Goal: Task Accomplishment & Management: Manage account settings

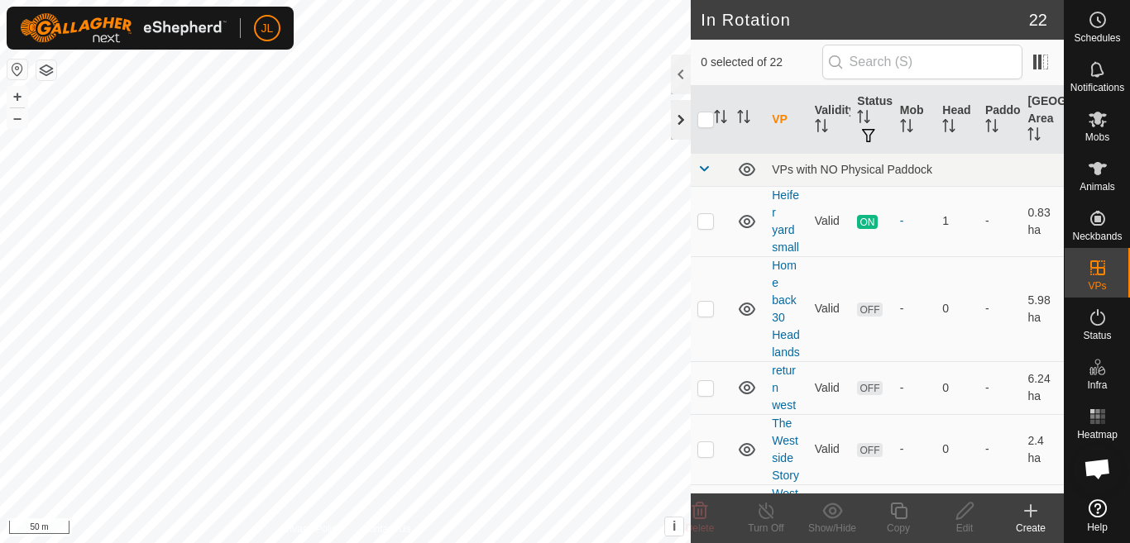
click at [677, 119] on div at bounding box center [681, 120] width 20 height 40
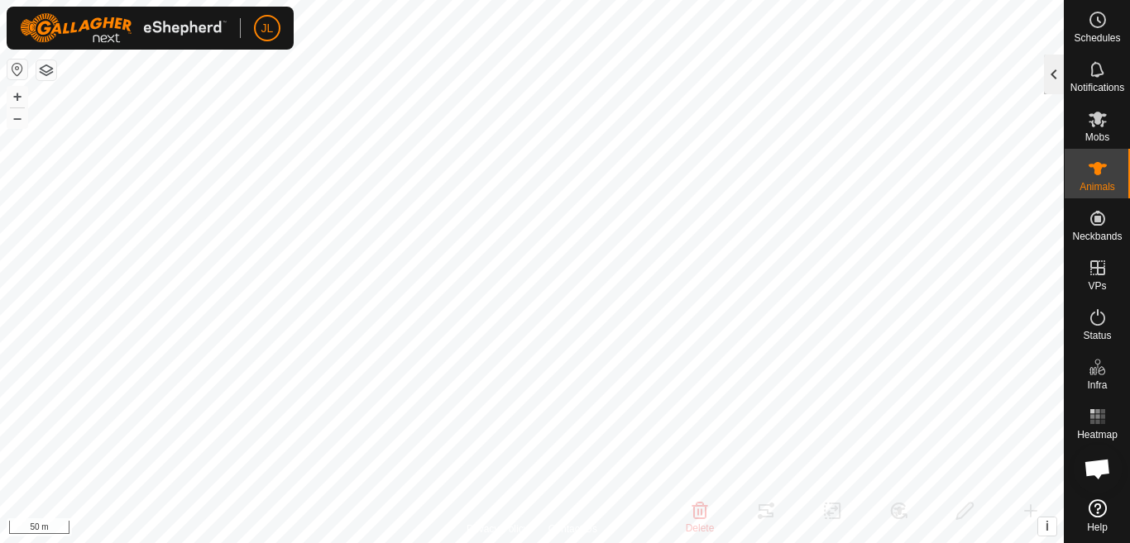
click at [1053, 75] on div at bounding box center [1054, 75] width 20 height 40
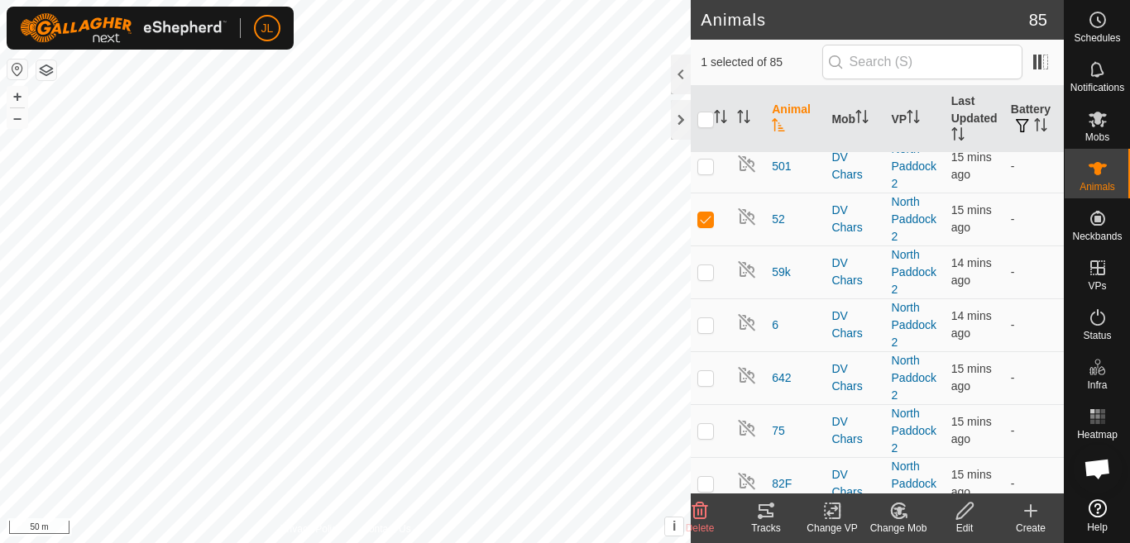
scroll to position [2754, 0]
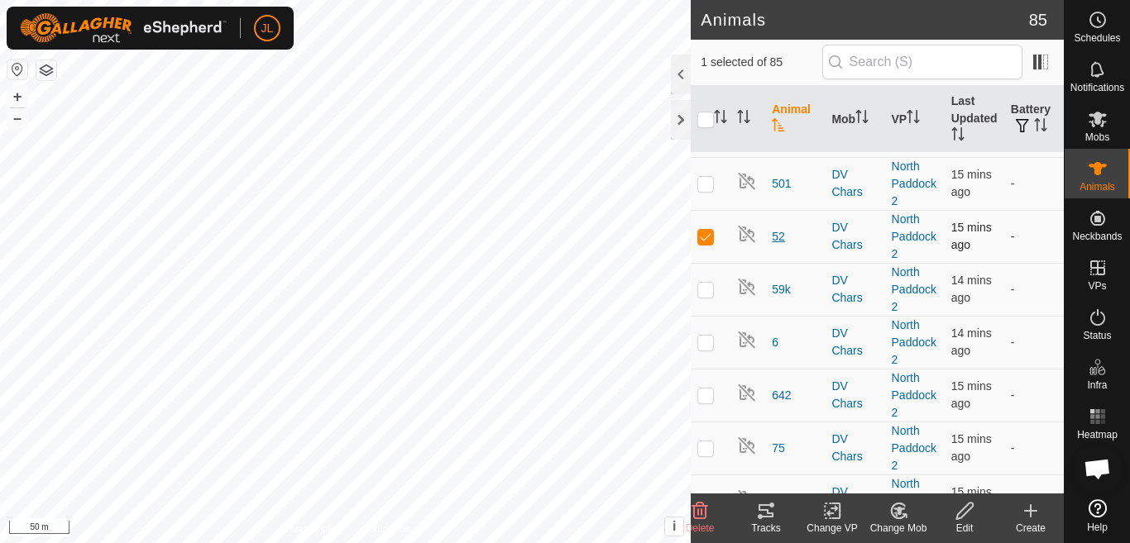
click at [780, 228] on span "52" at bounding box center [778, 236] width 13 height 17
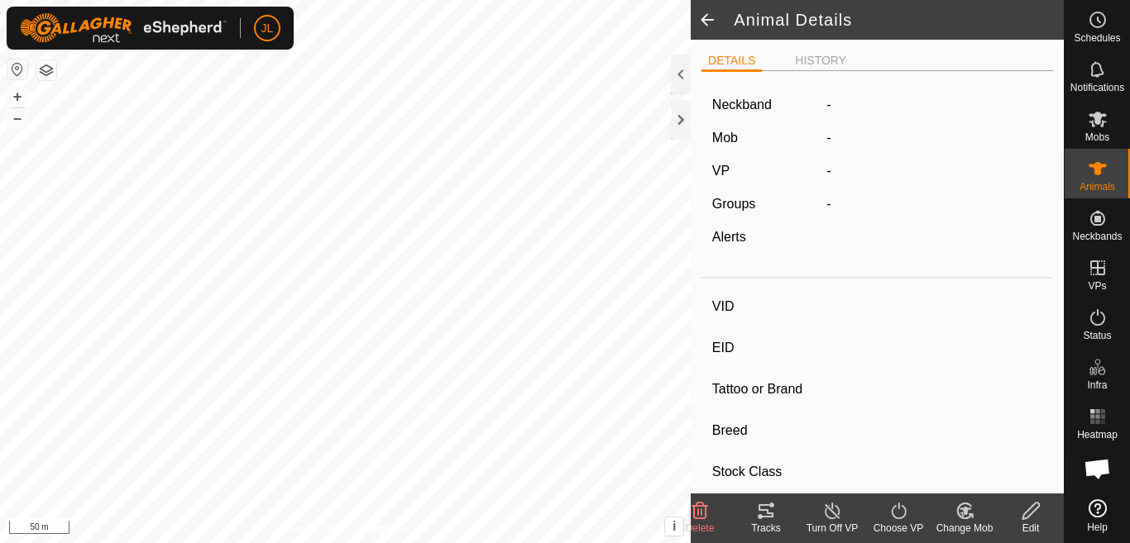
type input "52"
type input "124000175771462"
type input "-"
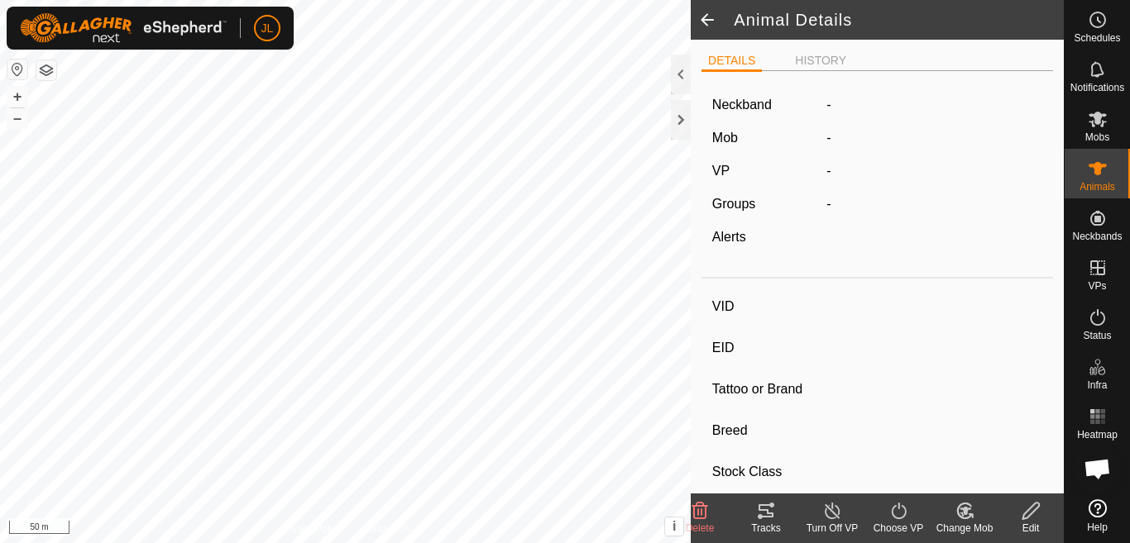
type input "0 kg"
type input "-"
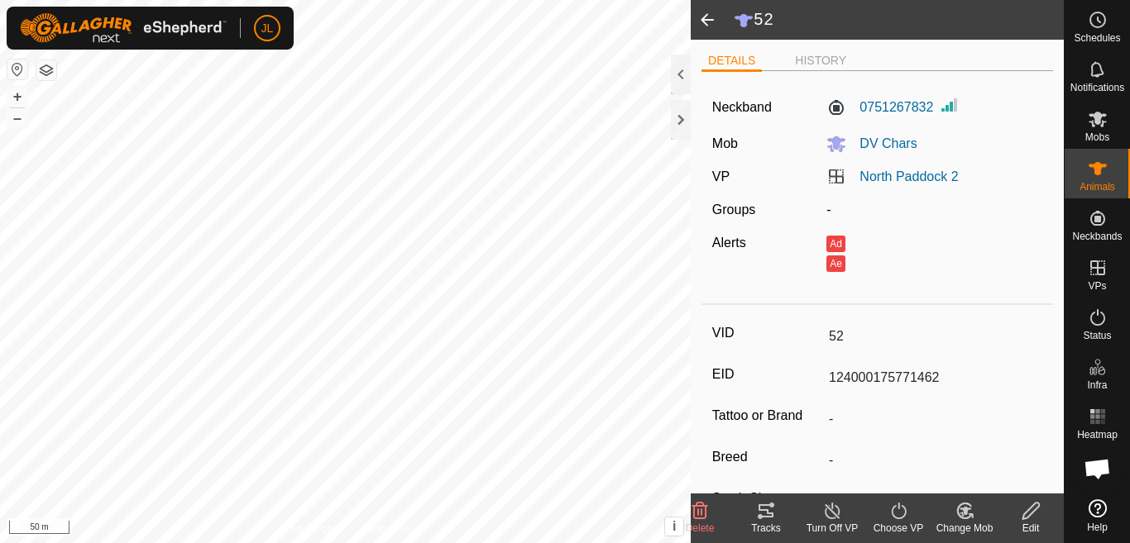
click at [700, 513] on icon at bounding box center [700, 511] width 20 height 20
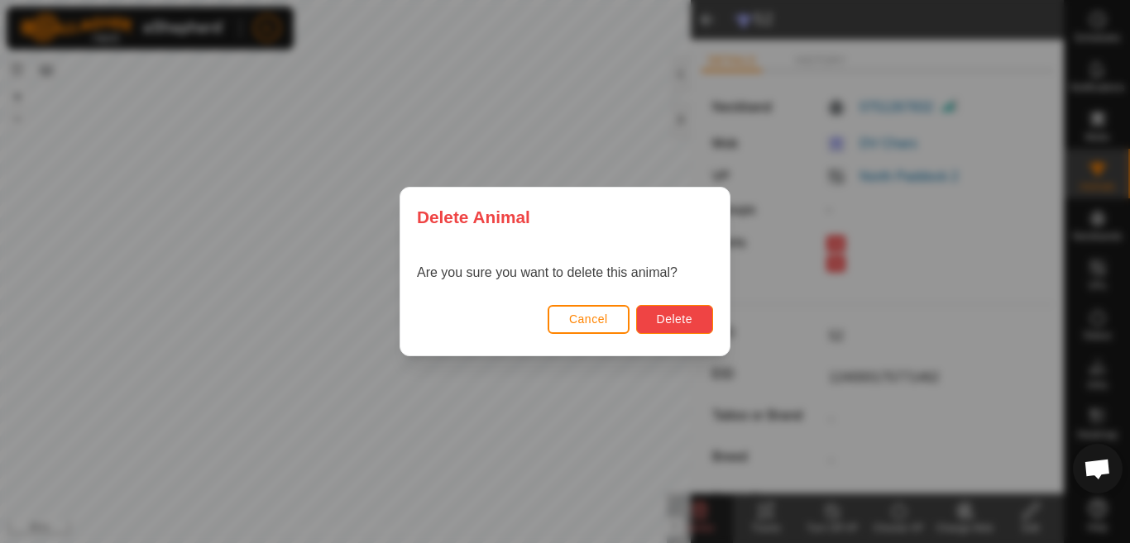
click at [676, 318] on span "Delete" at bounding box center [675, 319] width 36 height 13
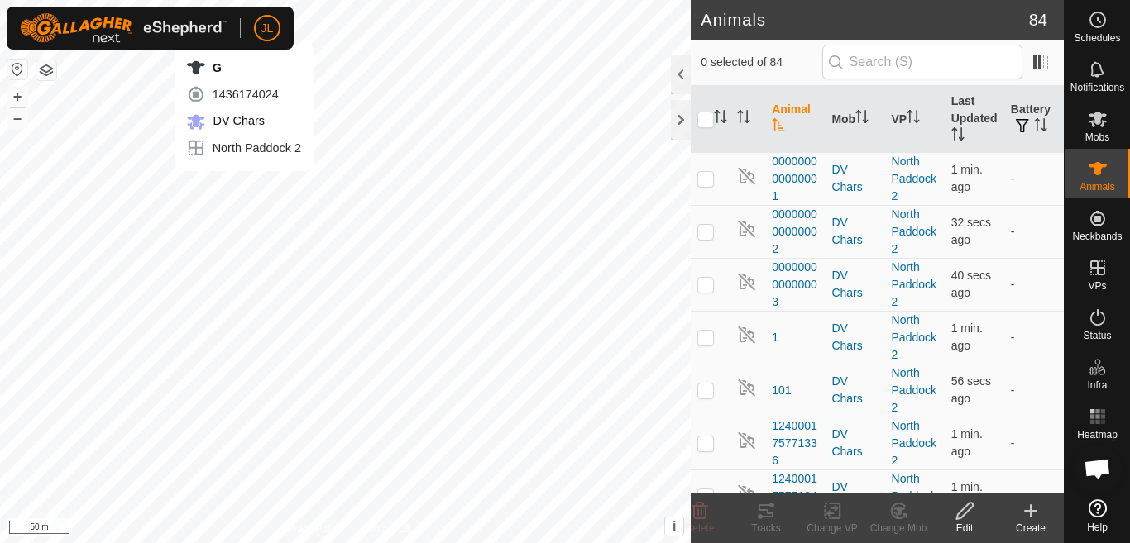
checkbox input "true"
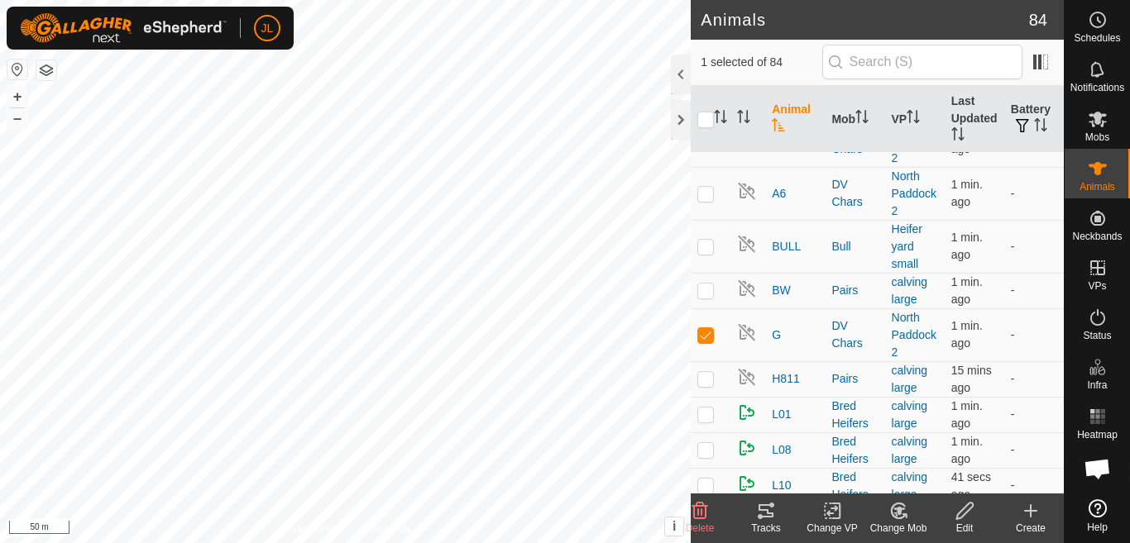
scroll to position [3413, 0]
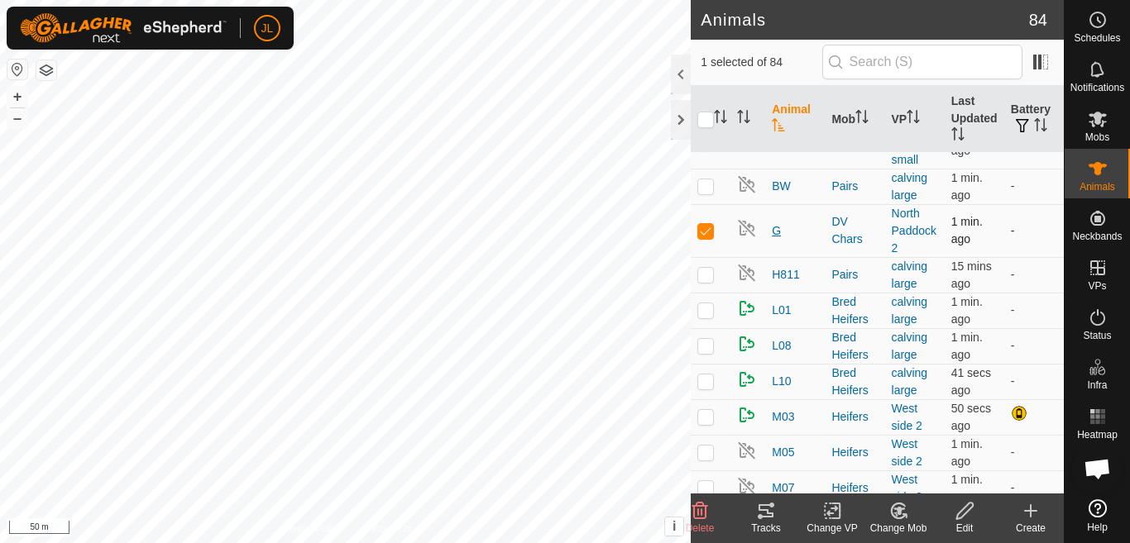
click at [773, 223] on span "G" at bounding box center [776, 231] width 9 height 17
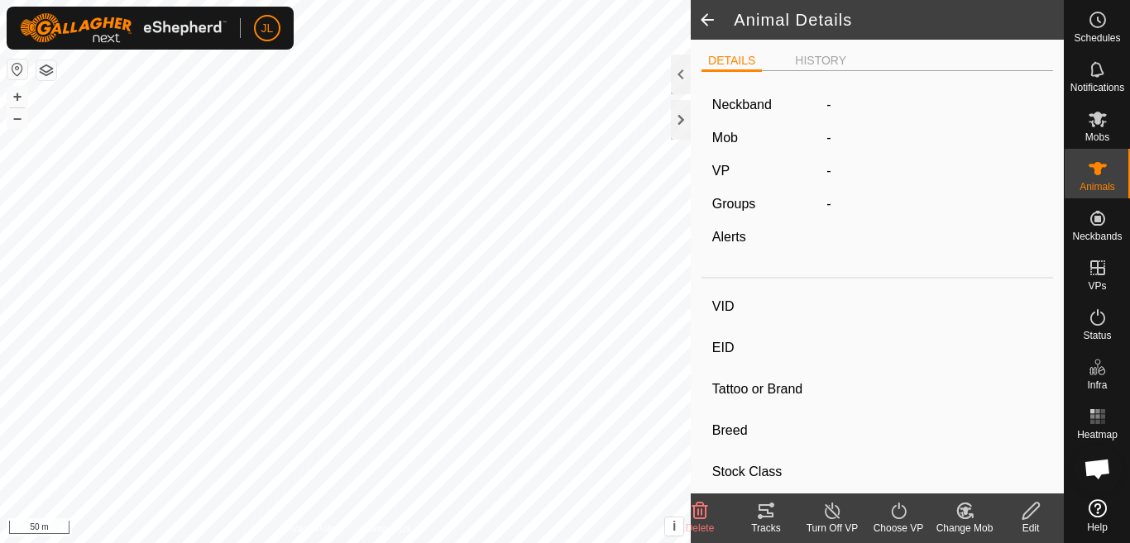
type input "G"
type input "124000180775050"
type input "-"
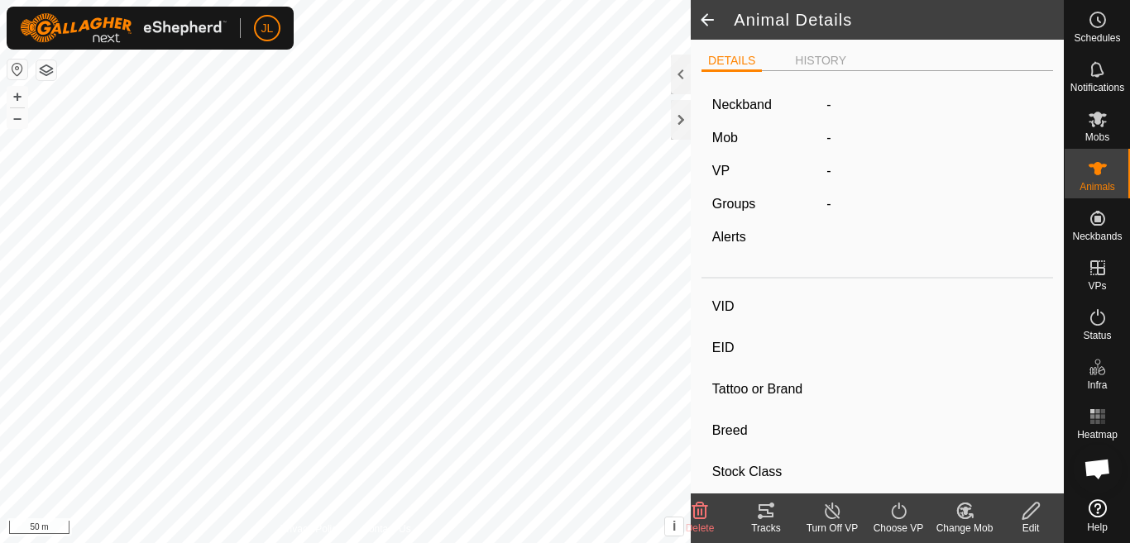
type input "0 kg"
type input "-"
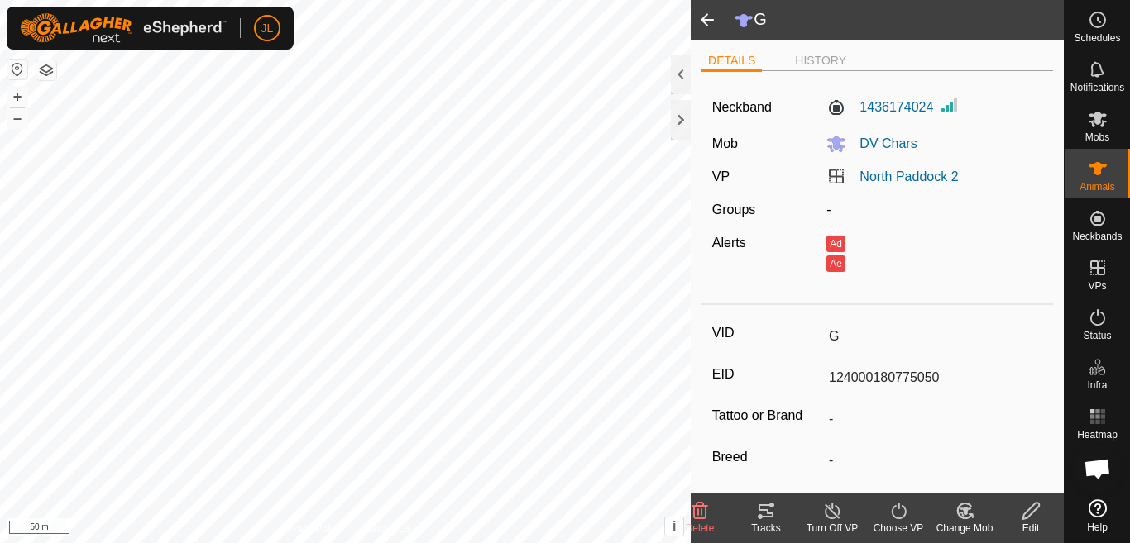
click at [696, 506] on icon at bounding box center [700, 511] width 16 height 17
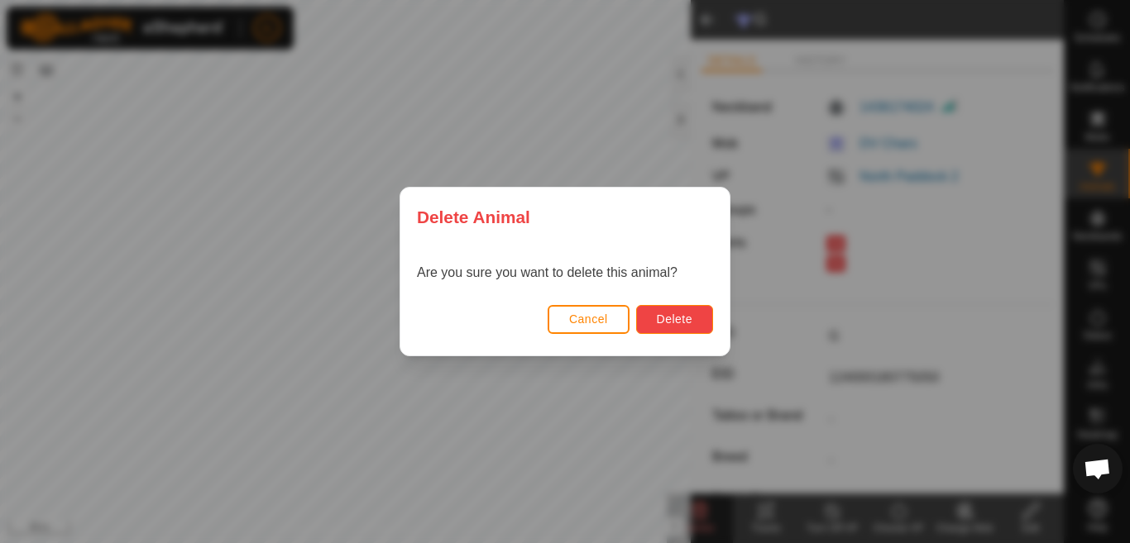
click at [660, 327] on button "Delete" at bounding box center [674, 319] width 77 height 29
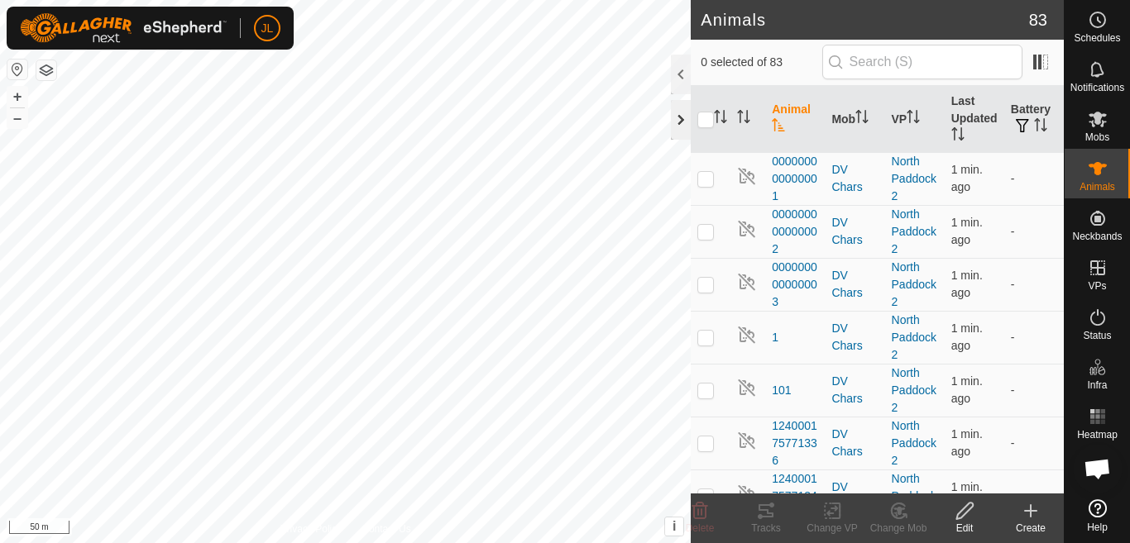
click at [679, 118] on div at bounding box center [681, 120] width 20 height 40
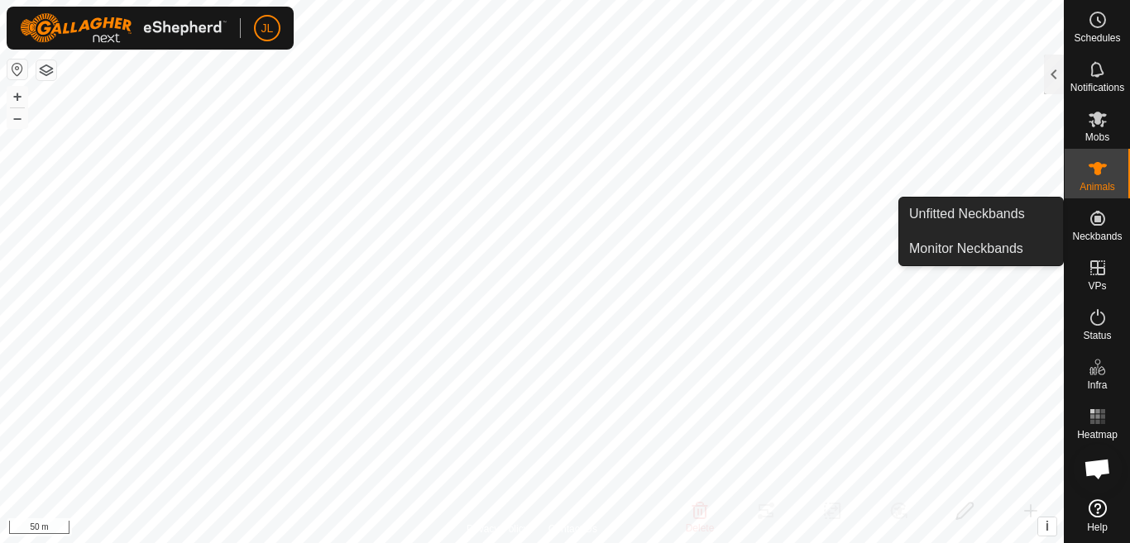
click at [1095, 223] on icon at bounding box center [1098, 218] width 20 height 20
click at [1010, 211] on link "Unfitted Neckbands" at bounding box center [981, 214] width 164 height 33
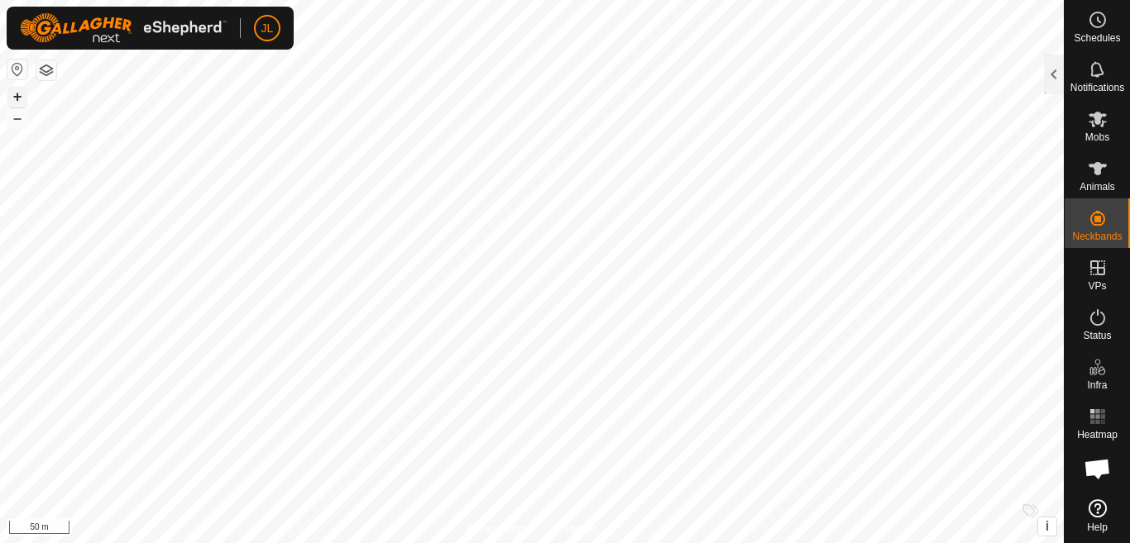
click at [12, 93] on button "+" at bounding box center [17, 97] width 20 height 20
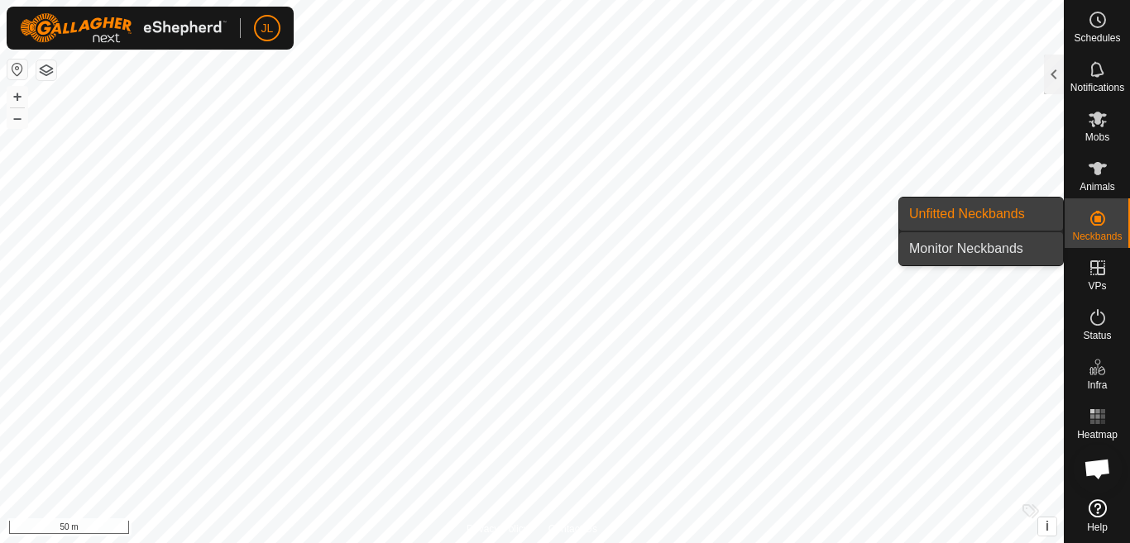
click at [978, 246] on link "Monitor Neckbands" at bounding box center [981, 248] width 164 height 33
click at [972, 254] on link "Monitor Neckbands" at bounding box center [981, 248] width 164 height 33
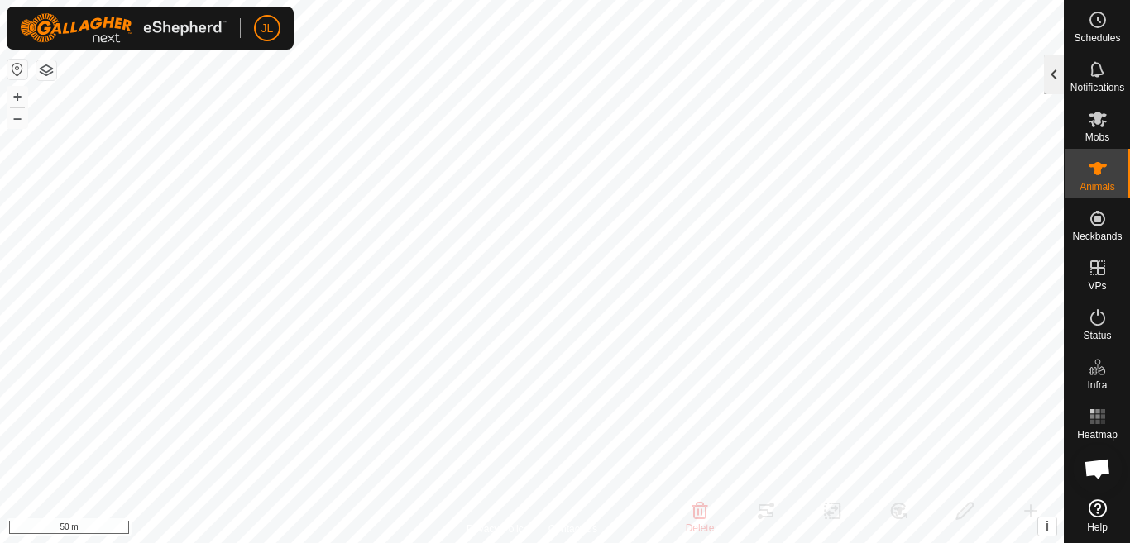
click at [1055, 70] on div at bounding box center [1054, 75] width 20 height 40
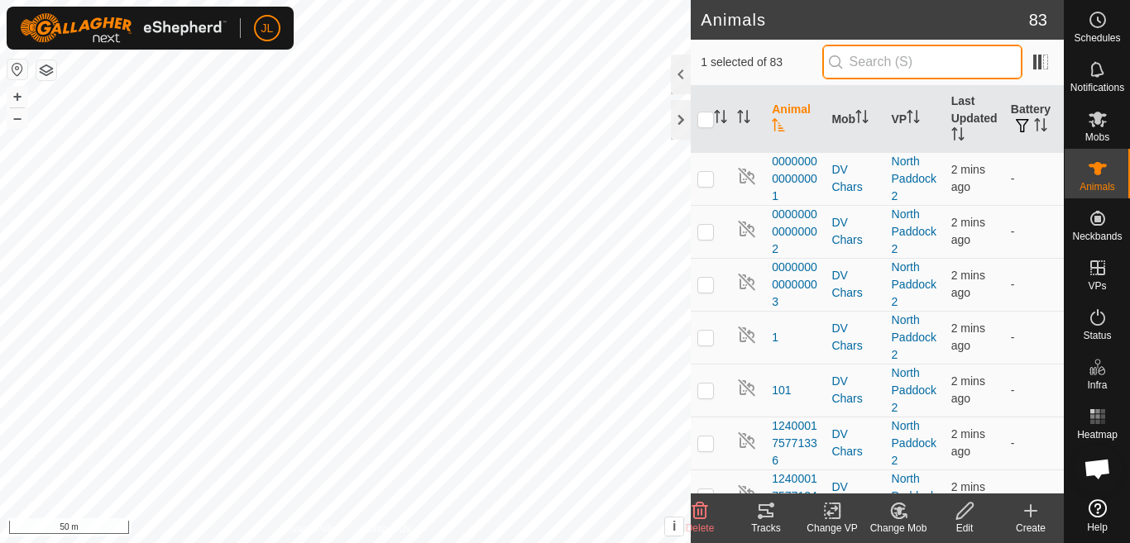
click at [933, 70] on input "text" at bounding box center [922, 62] width 200 height 35
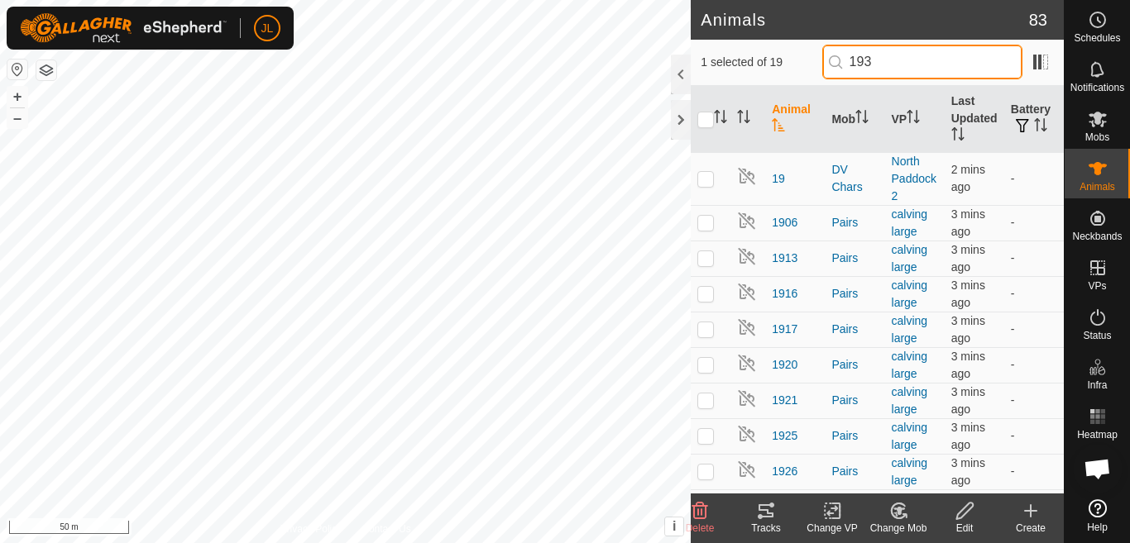
type input "1933"
checkbox input "true"
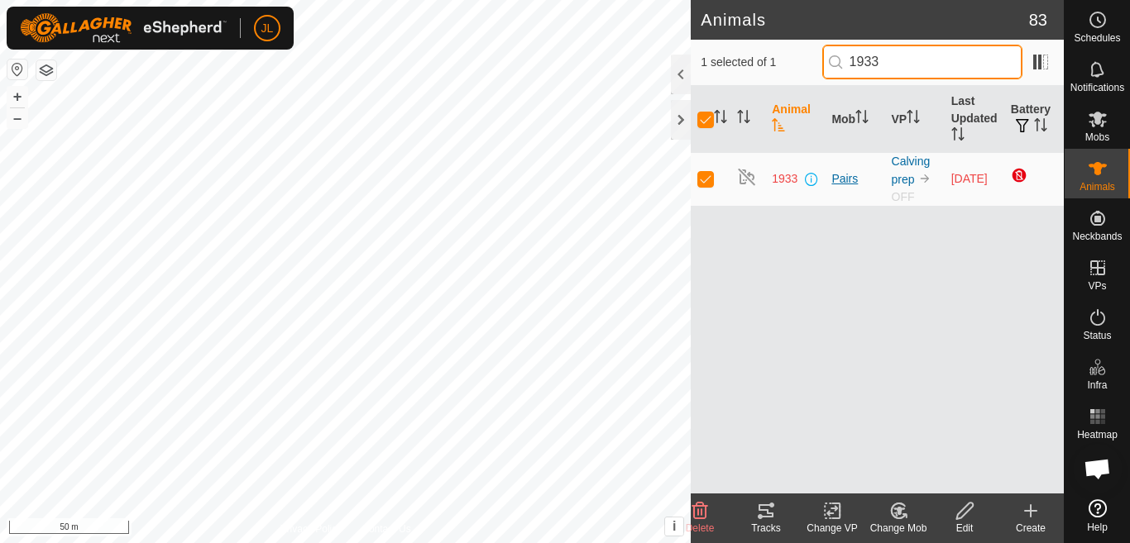
type input "1933"
click at [842, 178] on div "Pairs" at bounding box center [854, 178] width 46 height 17
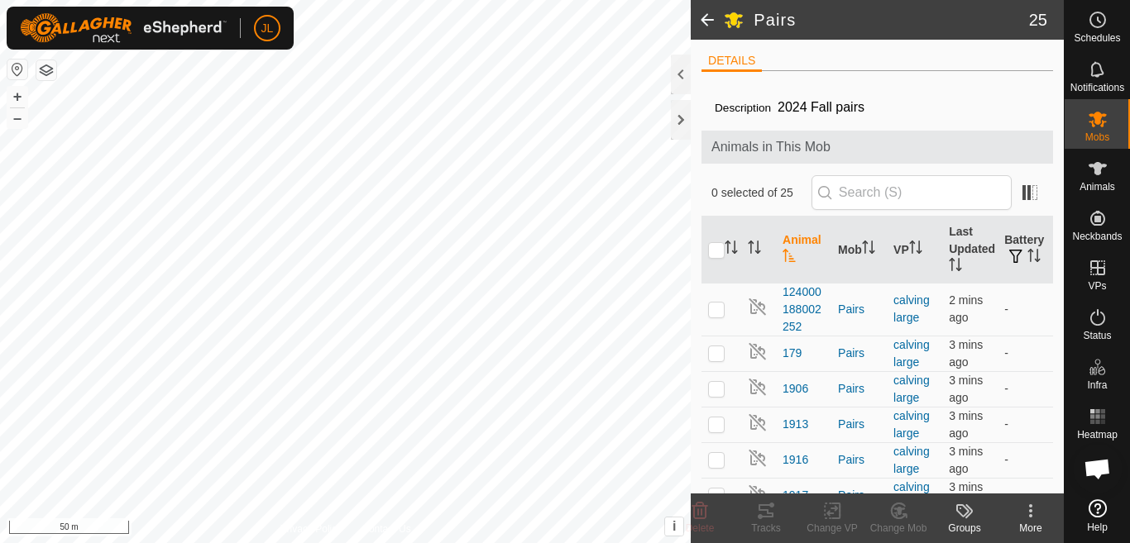
scroll to position [397, 0]
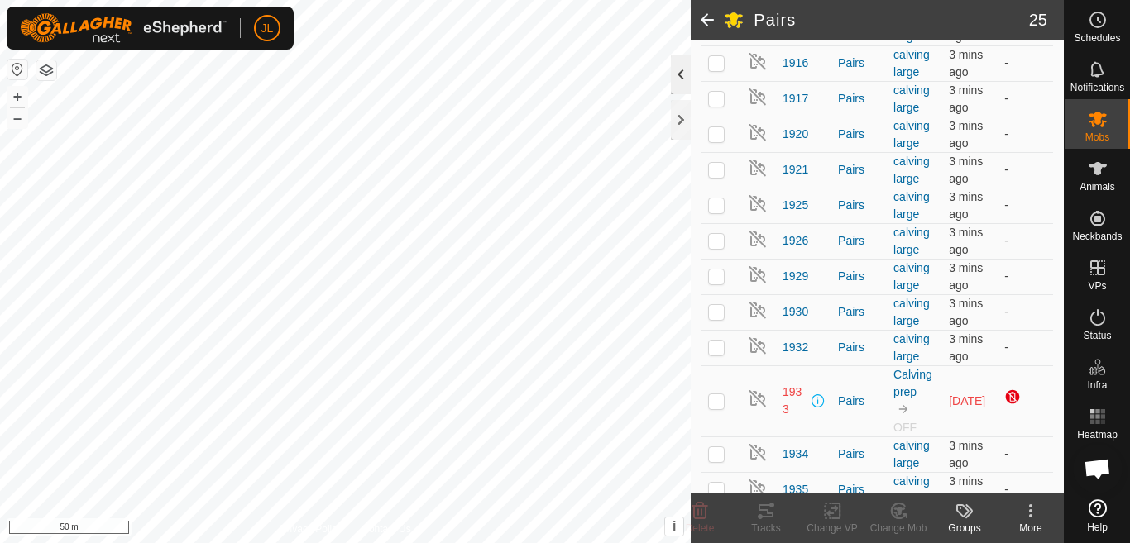
click at [681, 77] on div at bounding box center [681, 75] width 20 height 40
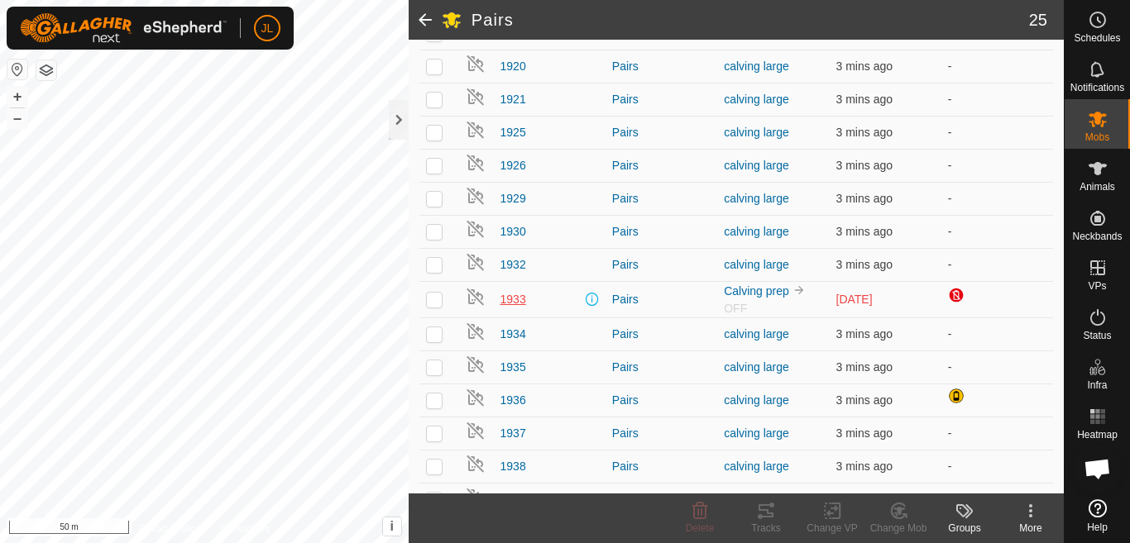
click at [509, 301] on span "1933" at bounding box center [513, 299] width 26 height 17
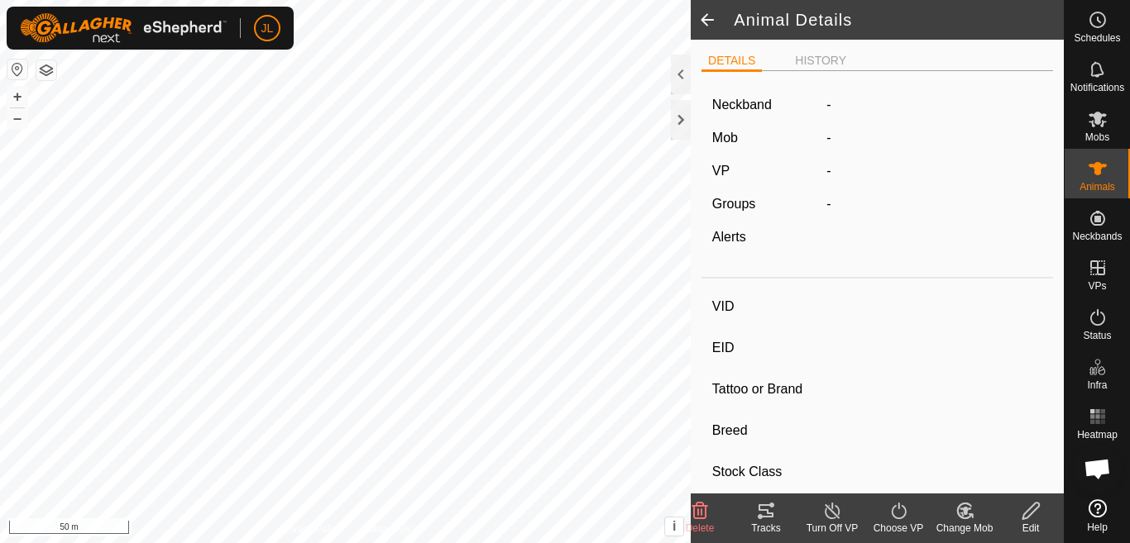
type input "1933"
type input "124000179532298"
type input "-"
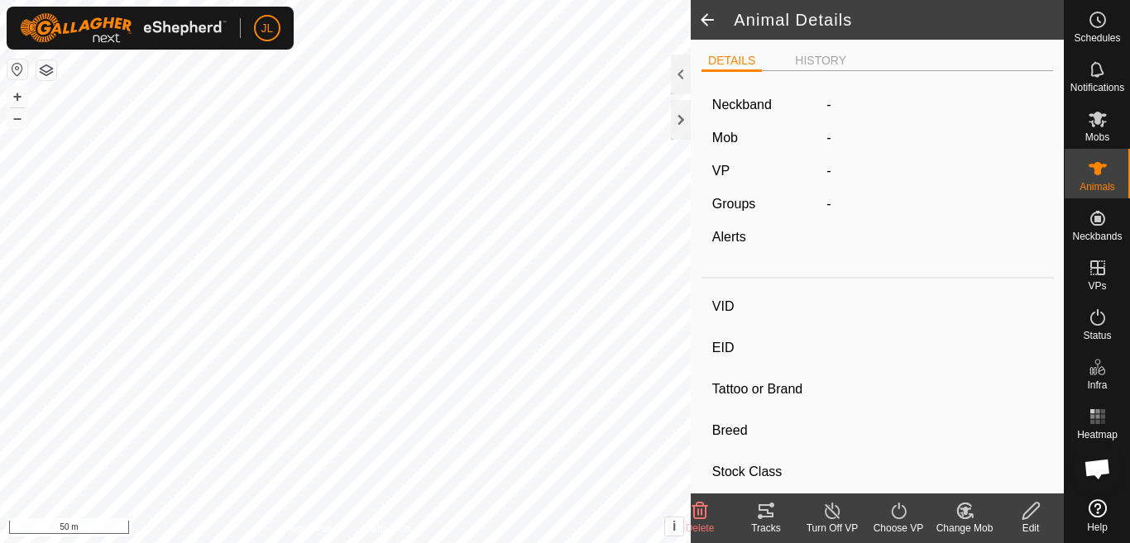
type input "0 kg"
type input "-"
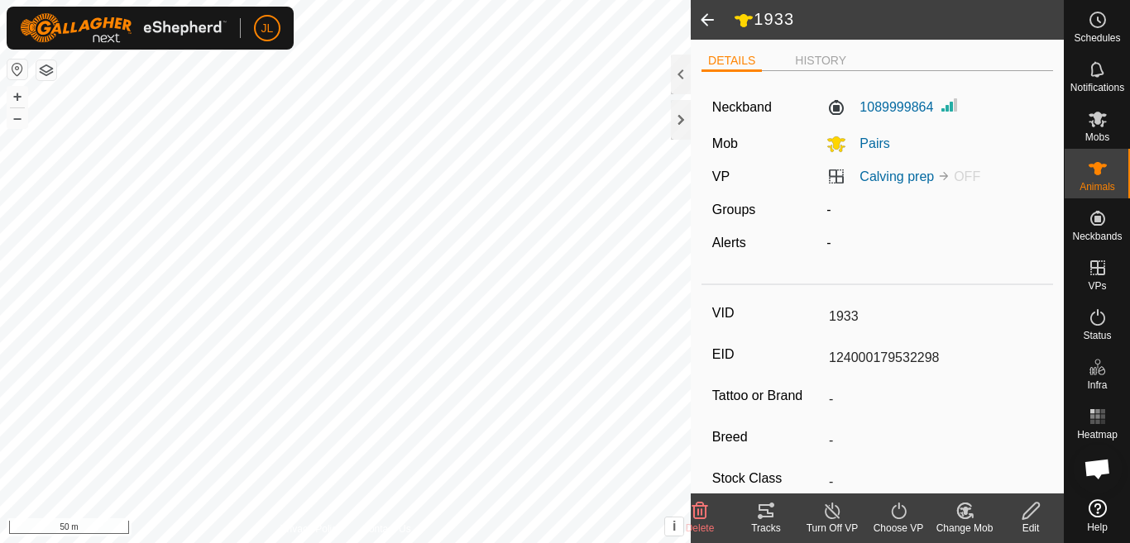
click at [697, 515] on icon at bounding box center [700, 511] width 16 height 17
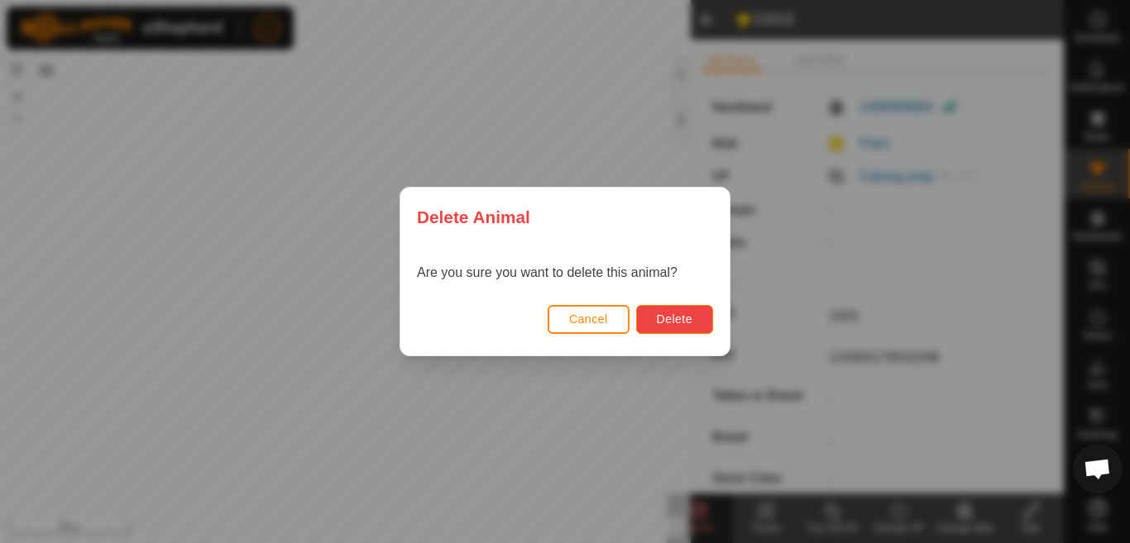
click at [663, 318] on span "Delete" at bounding box center [675, 319] width 36 height 13
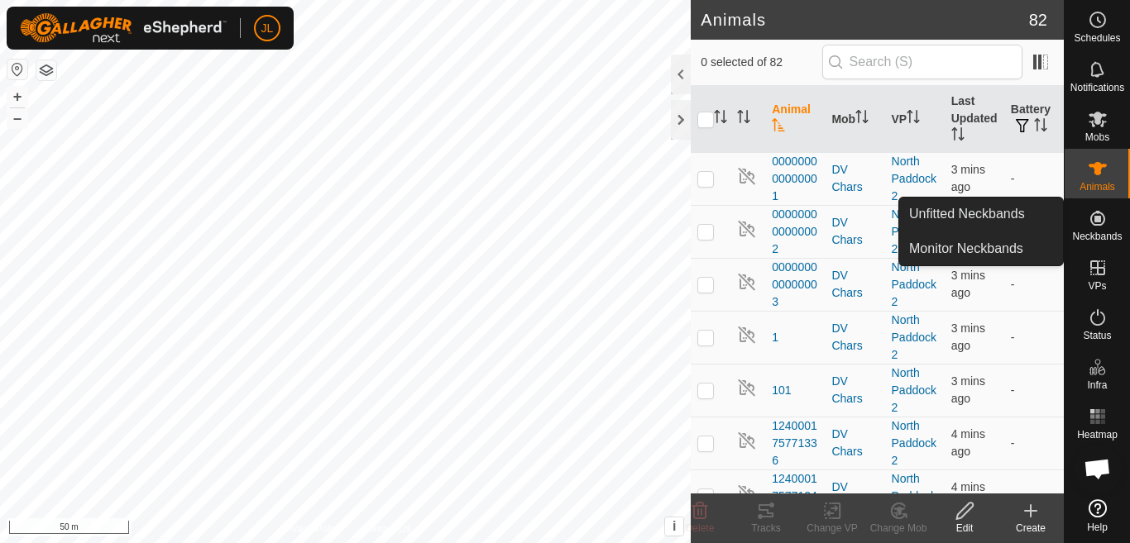
click at [1094, 227] on icon at bounding box center [1098, 218] width 20 height 20
click at [977, 246] on link "Monitor Neckbands" at bounding box center [981, 248] width 164 height 33
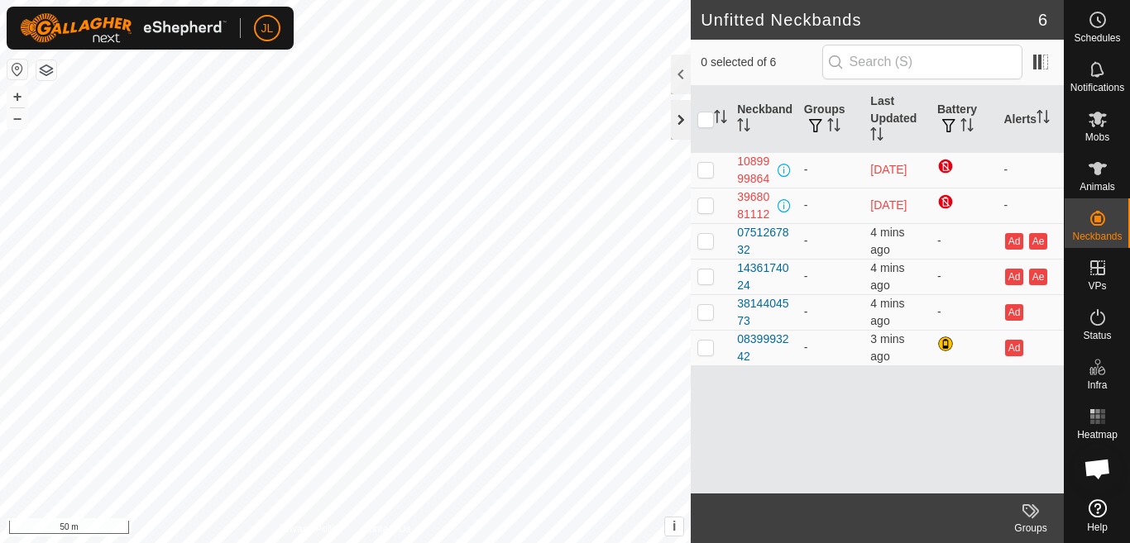
click at [682, 121] on div at bounding box center [681, 120] width 20 height 40
